Goal: Task Accomplishment & Management: Use online tool/utility

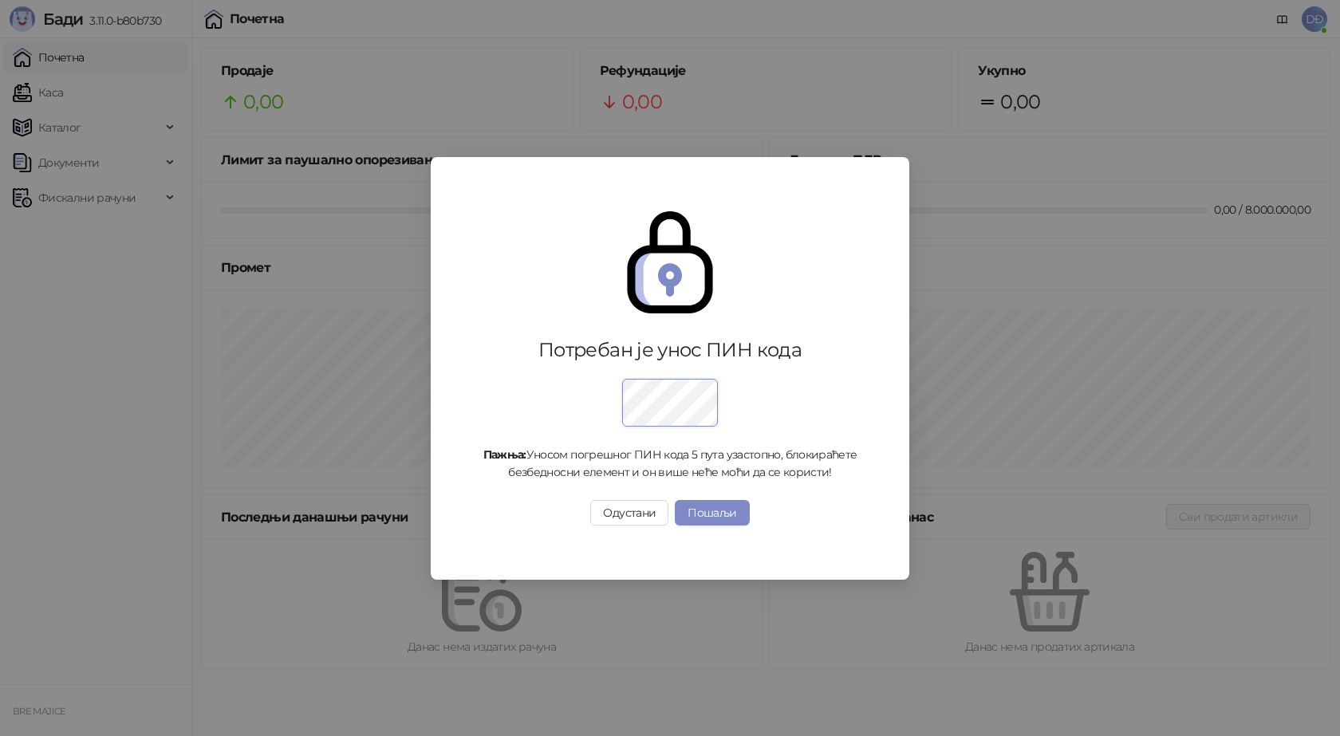
click at [779, 400] on div at bounding box center [669, 397] width 389 height 57
click at [709, 510] on button "Пошаљи" at bounding box center [712, 513] width 74 height 26
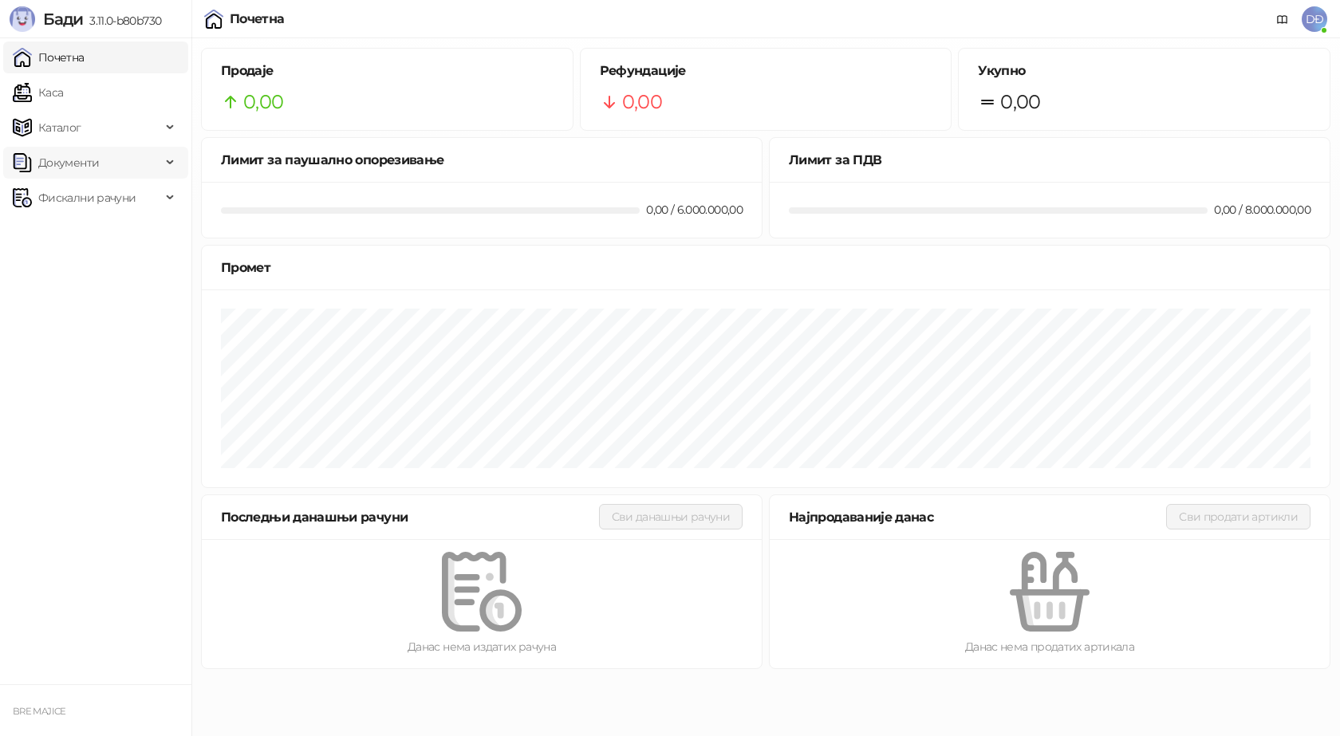
click at [172, 163] on icon at bounding box center [172, 163] width 8 height 0
click at [56, 90] on link "Каса" at bounding box center [38, 93] width 50 height 32
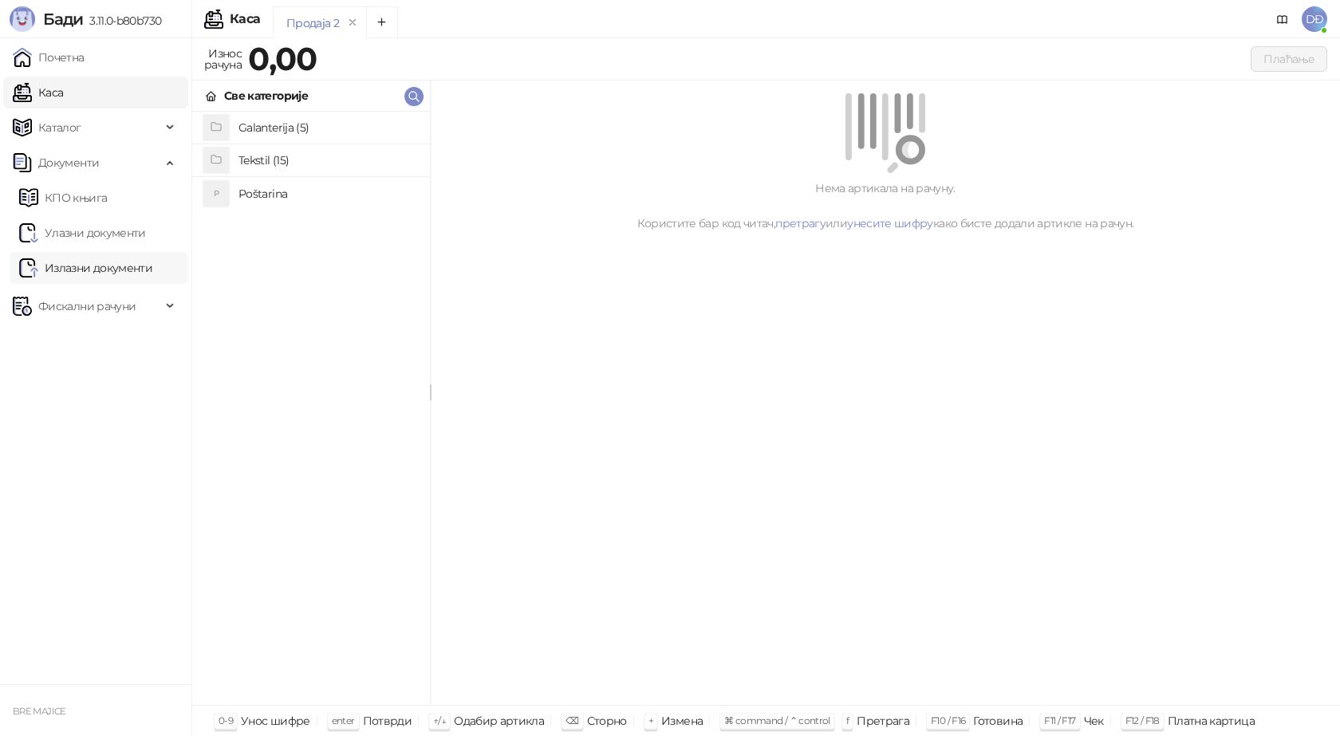
click at [124, 266] on link "Излазни документи" at bounding box center [85, 268] width 133 height 32
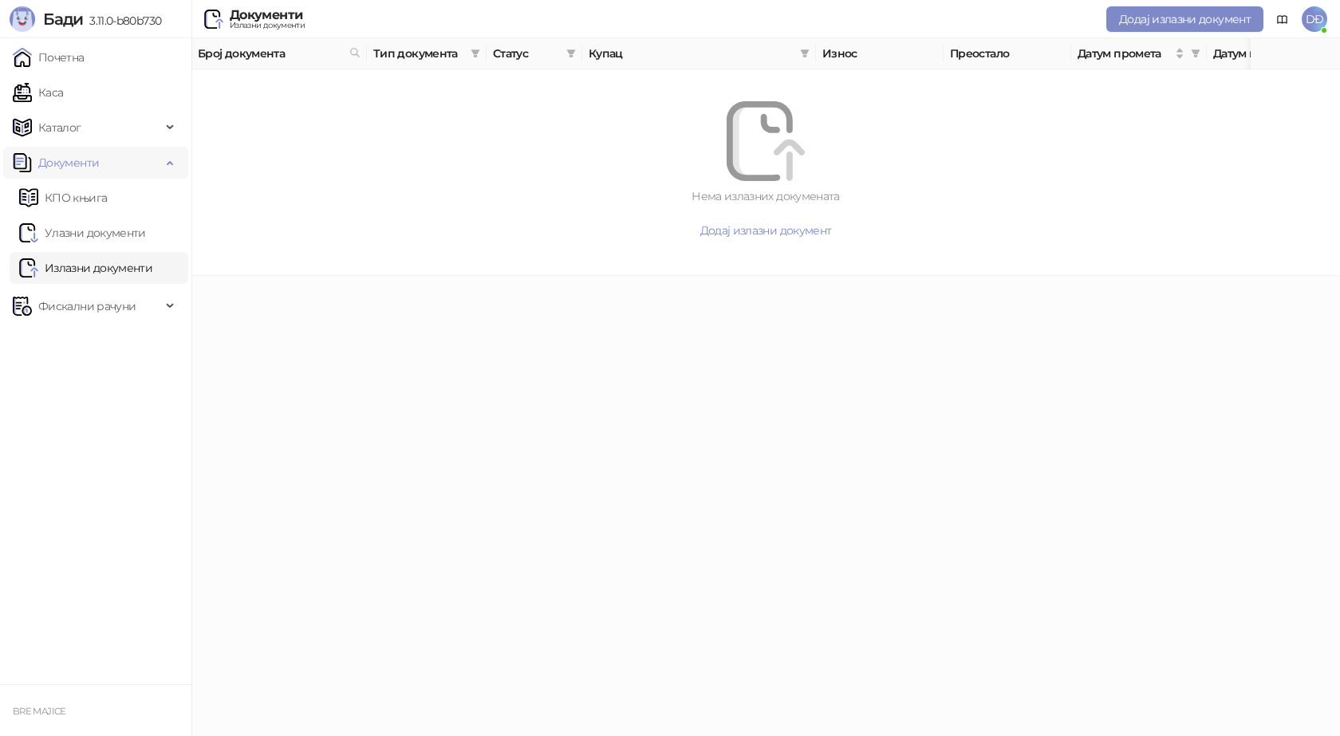
click at [81, 160] on span "Документи" at bounding box center [68, 163] width 61 height 32
click at [477, 52] on icon "filter" at bounding box center [475, 53] width 9 height 8
click at [570, 51] on icon "filter" at bounding box center [571, 53] width 9 height 8
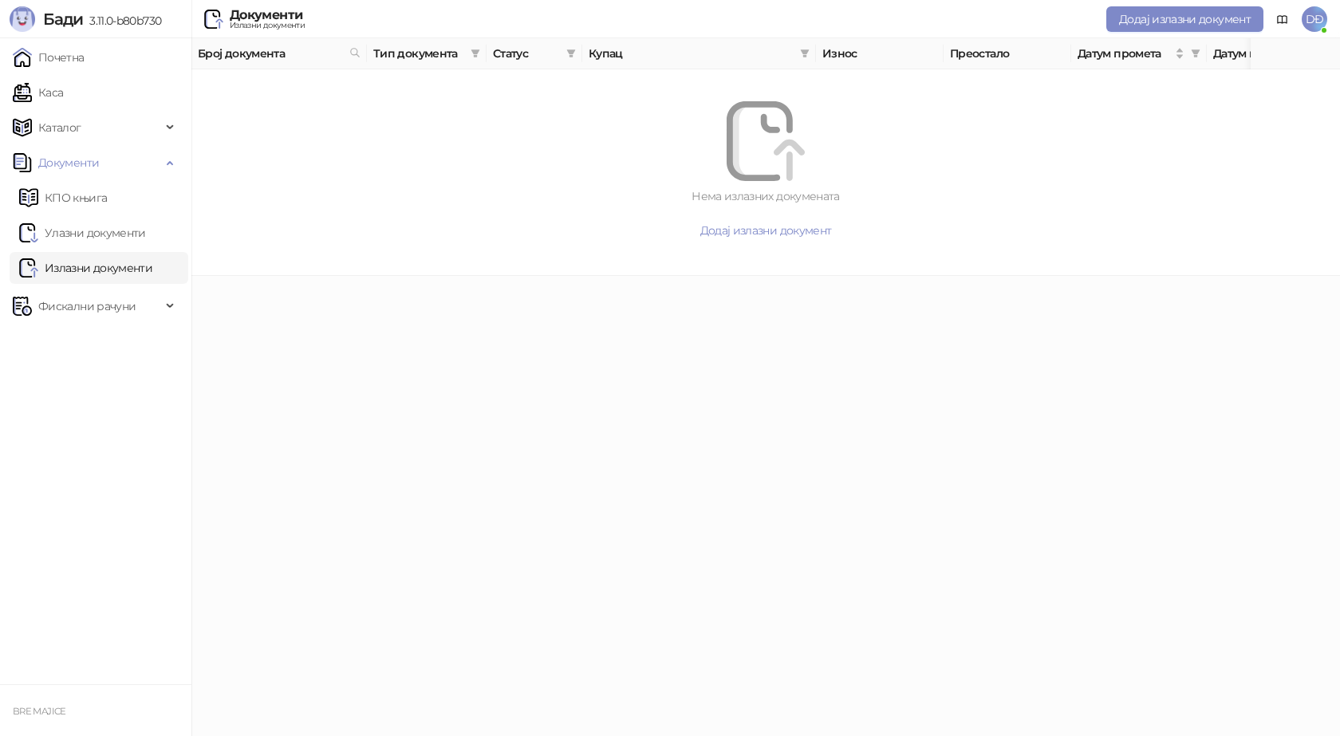
click at [306, 203] on div "Нема излазних докумената" at bounding box center [766, 196] width 1072 height 18
click at [474, 53] on icon "filter" at bounding box center [475, 53] width 9 height 8
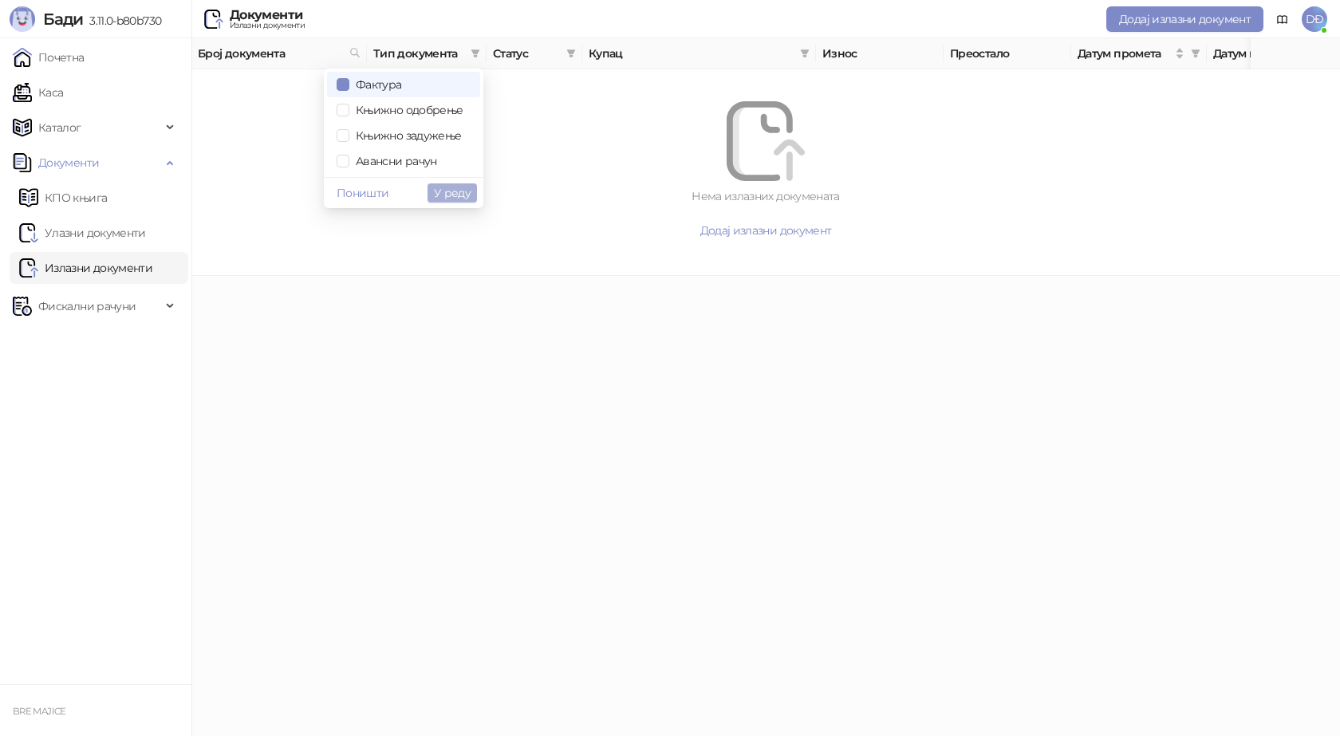
click at [456, 187] on span "У реду" at bounding box center [452, 193] width 37 height 14
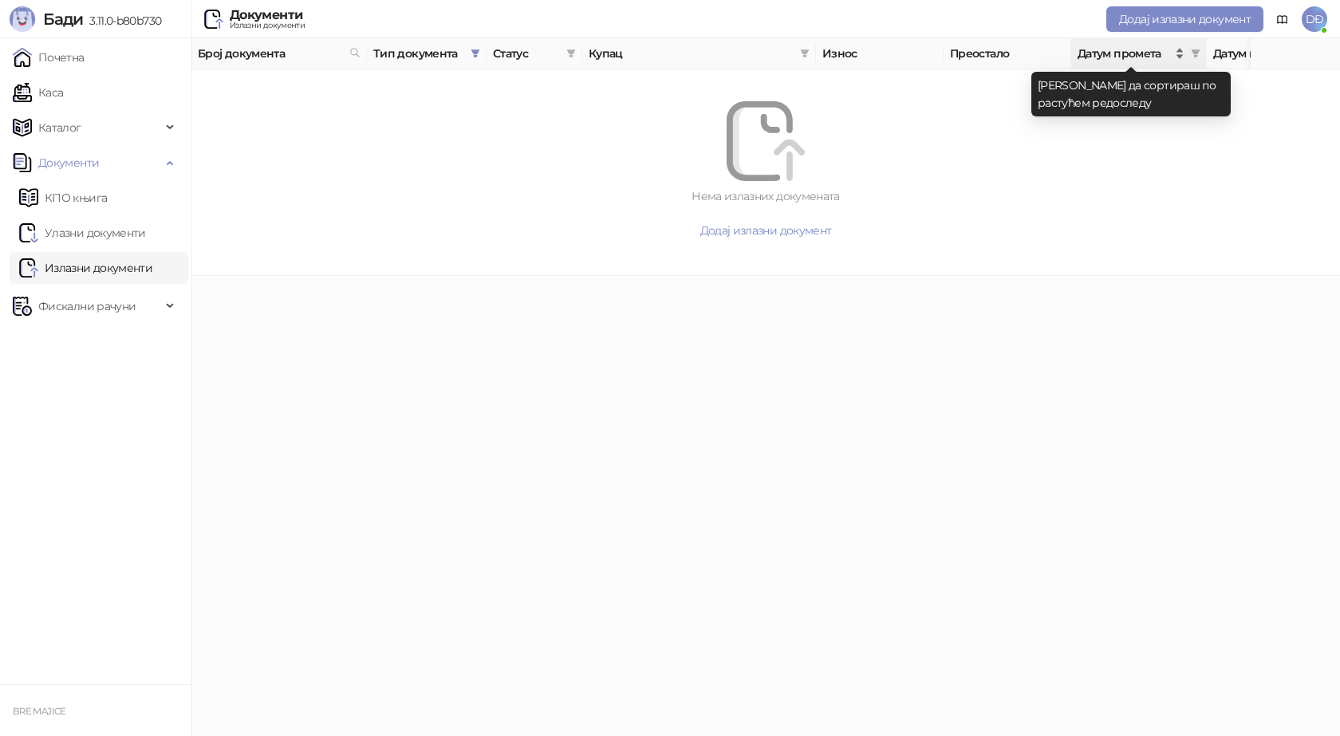
click at [1178, 57] on div "Датум промета" at bounding box center [1131, 54] width 107 height 18
click at [1178, 50] on div "Датум промета" at bounding box center [1131, 54] width 107 height 18
click at [1118, 50] on span "Датум промета" at bounding box center [1125, 54] width 94 height 18
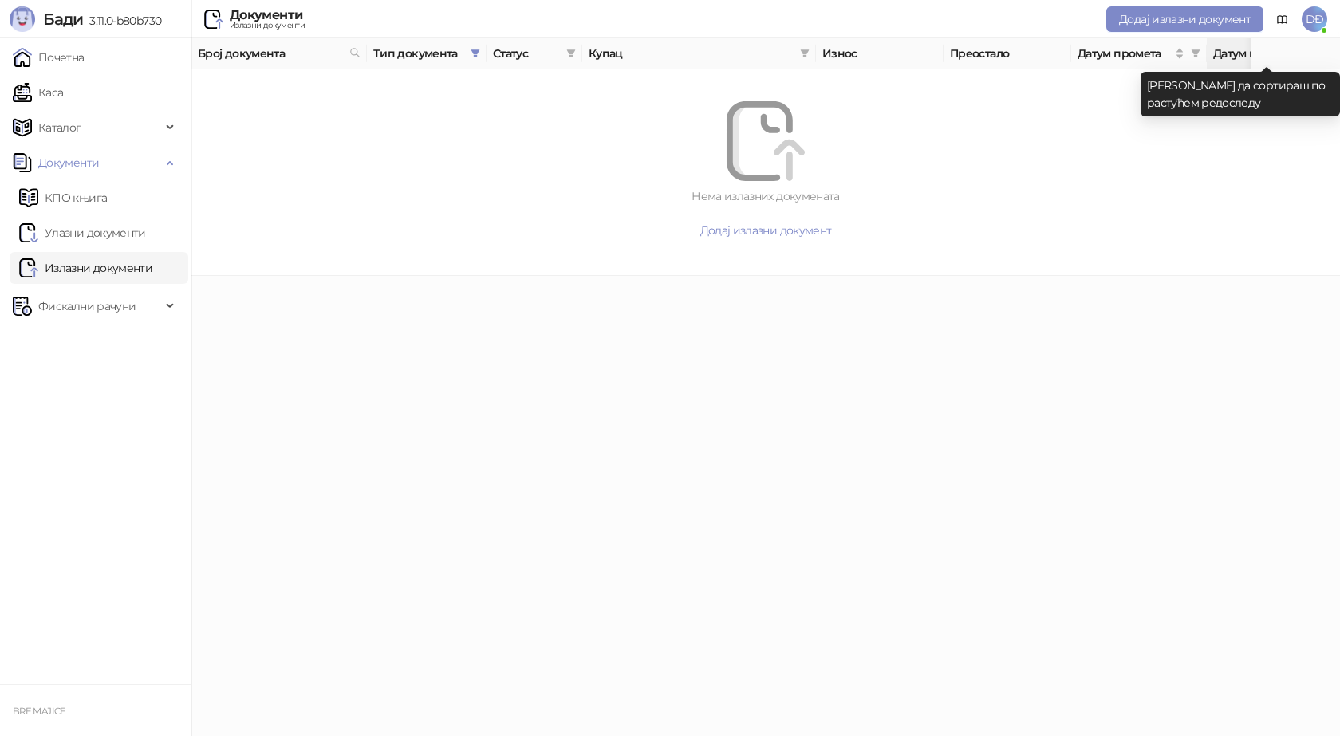
click at [1232, 54] on span "Датум издавања" at bounding box center [1260, 54] width 94 height 18
click at [475, 52] on icon "filter" at bounding box center [475, 53] width 9 height 8
click at [361, 276] on html "[PERSON_NAME] 3.11.0-b80b730 Почетна Каса Каталог Документи КПО књига Улазни до…" at bounding box center [670, 138] width 1340 height 276
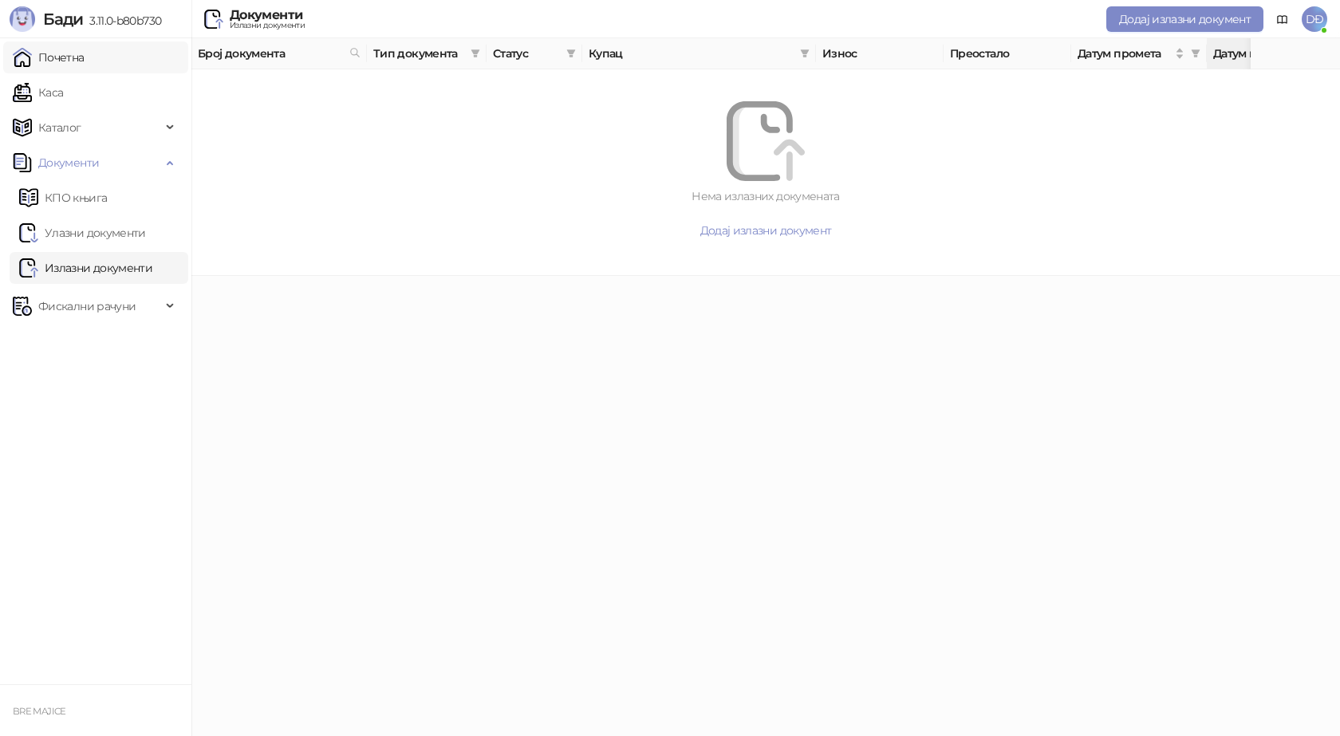
click at [68, 60] on link "Почетна" at bounding box center [49, 57] width 72 height 32
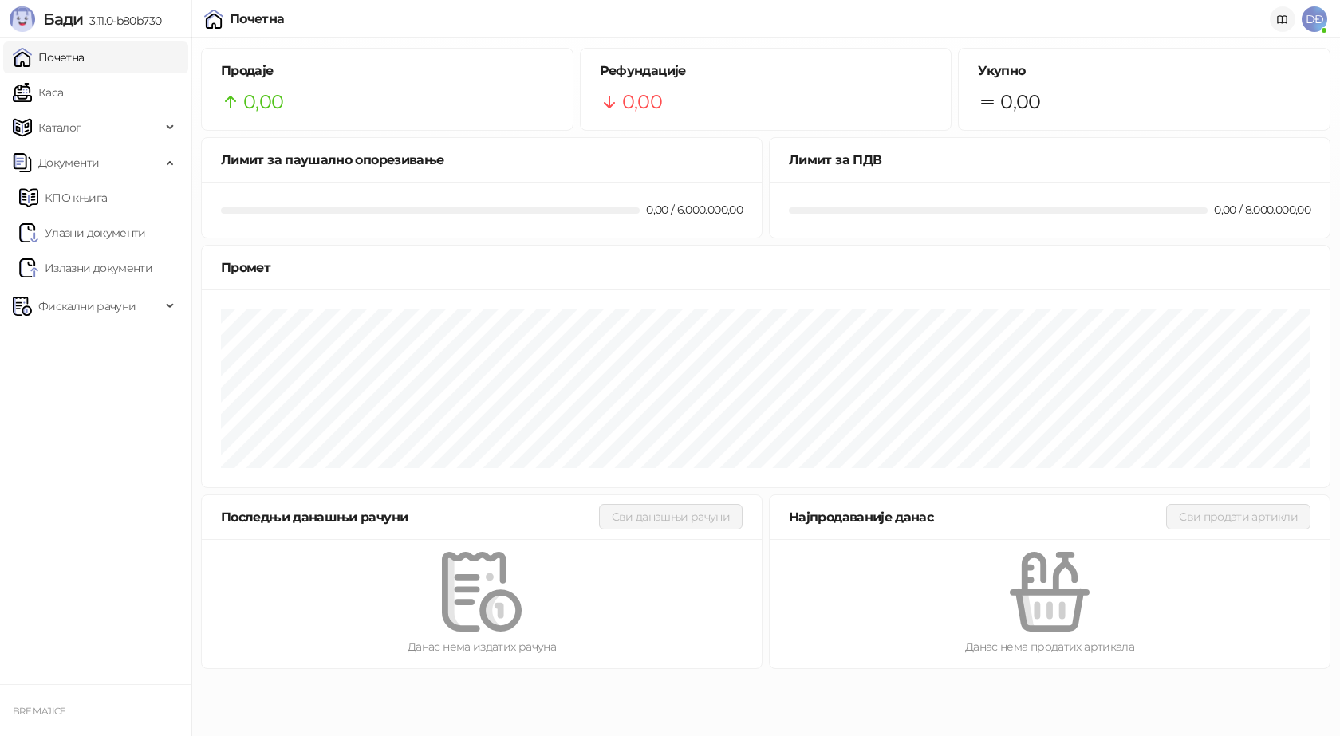
click at [1284, 20] on icon at bounding box center [1282, 20] width 13 height 13
click at [172, 128] on icon at bounding box center [172, 128] width 8 height 0
